Goal: Check status: Check status

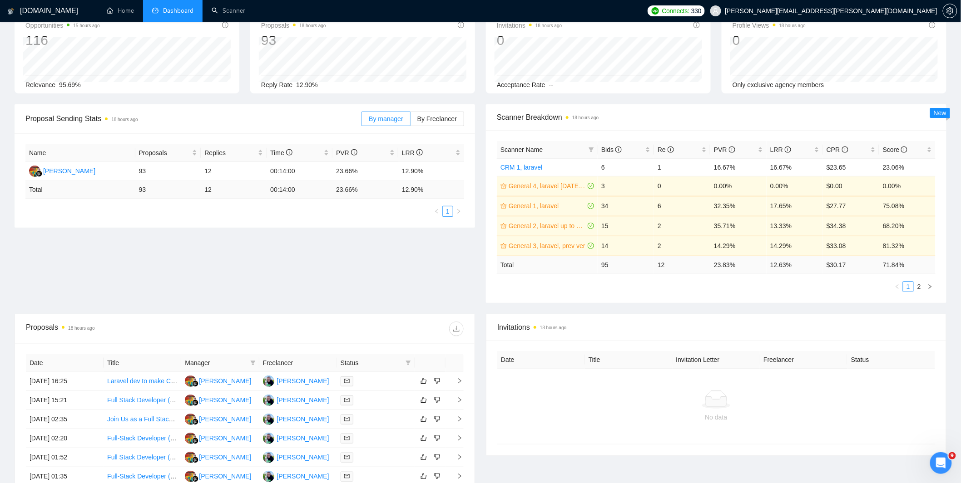
scroll to position [121, 0]
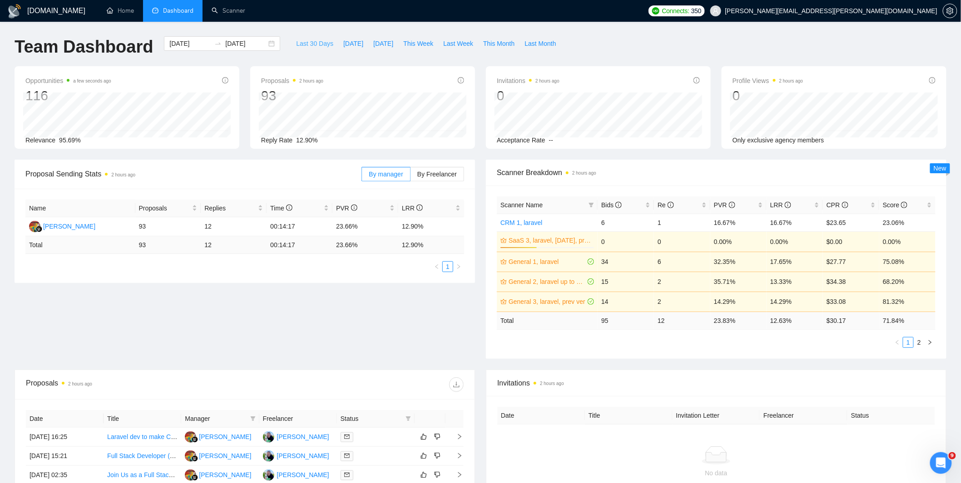
click at [314, 46] on span "Last 30 Days" at bounding box center [314, 44] width 37 height 10
type input "[DATE]"
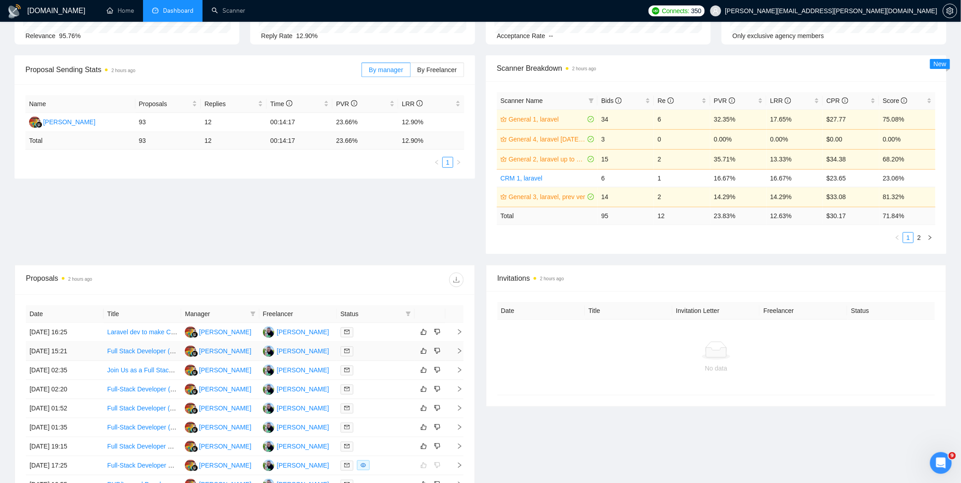
scroll to position [246, 0]
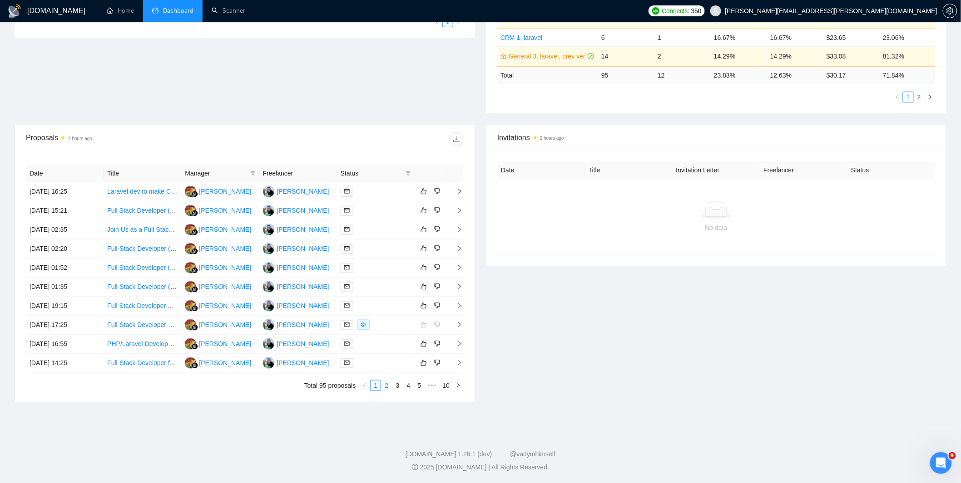
click at [387, 381] on link "2" at bounding box center [386, 386] width 10 height 10
click at [398, 388] on link "3" at bounding box center [397, 386] width 10 height 10
click at [374, 388] on link "1" at bounding box center [375, 386] width 10 height 10
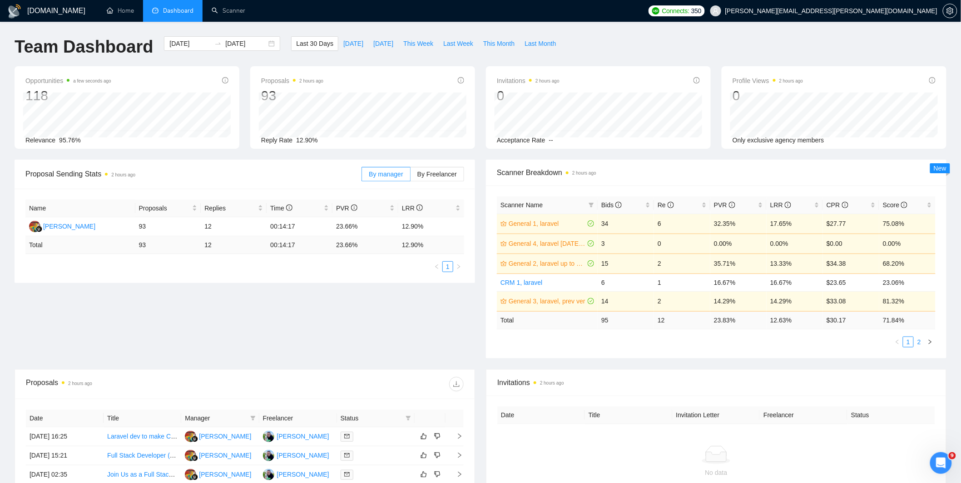
click at [918, 344] on link "2" at bounding box center [919, 342] width 10 height 10
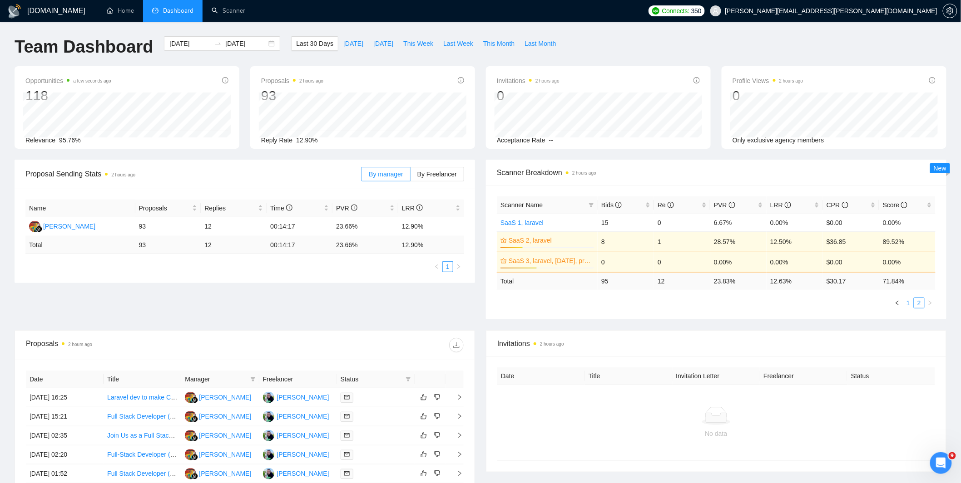
click at [909, 303] on link "1" at bounding box center [908, 303] width 10 height 10
